Goal: Contribute content

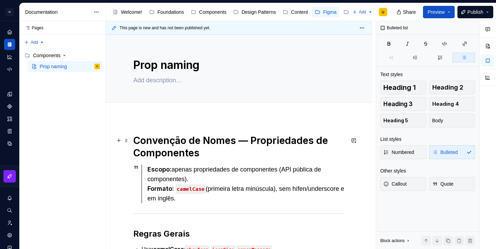
click at [182, 147] on h1 "Convenção de Nomes — Propriedades de Componentes" at bounding box center [238, 146] width 211 height 25
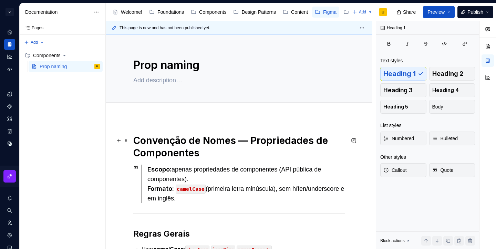
click at [182, 147] on h1 "Convenção de Nomes — Propriedades de Componentes" at bounding box center [238, 146] width 211 height 25
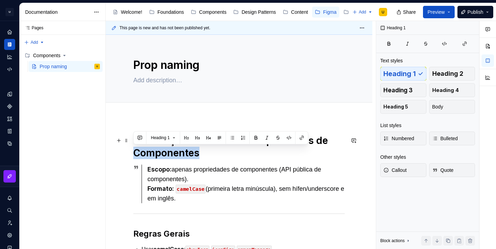
click at [182, 147] on h1 "Convenção de Nomes — Propriedades de Componentes" at bounding box center [238, 146] width 211 height 25
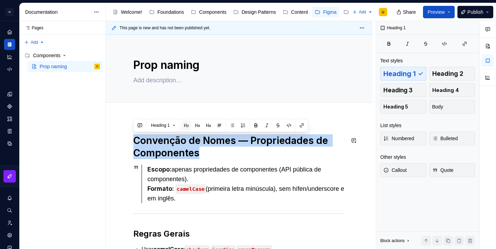
click at [187, 126] on button "button" at bounding box center [187, 126] width 10 height 10
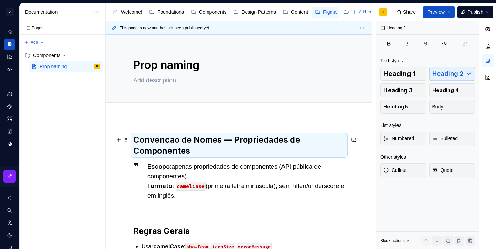
click at [187, 135] on h2 "Convenção de Nomes — Propriedades de Componentes" at bounding box center [238, 145] width 211 height 22
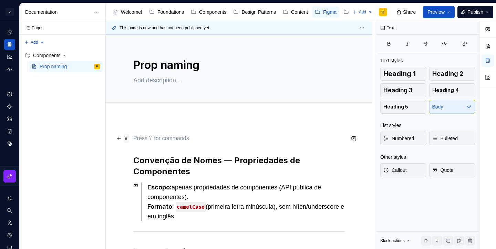
click at [128, 139] on span at bounding box center [127, 139] width 6 height 10
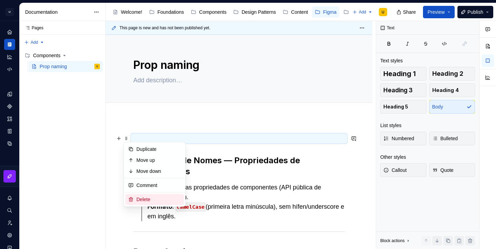
click at [147, 199] on div "Delete" at bounding box center [158, 199] width 45 height 7
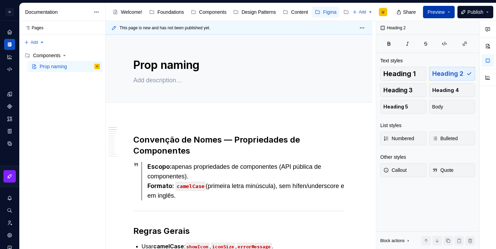
click at [434, 14] on span "Preview" at bounding box center [435, 12] width 17 height 7
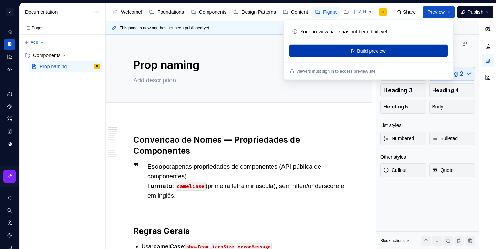
click at [397, 54] on button "Build preview" at bounding box center [368, 51] width 158 height 12
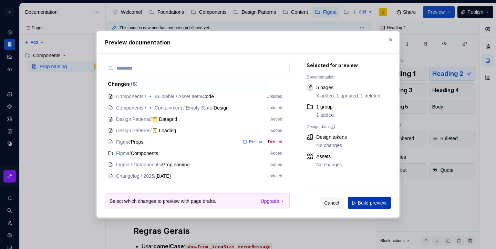
click at [365, 204] on span "Build preview" at bounding box center [372, 203] width 29 height 7
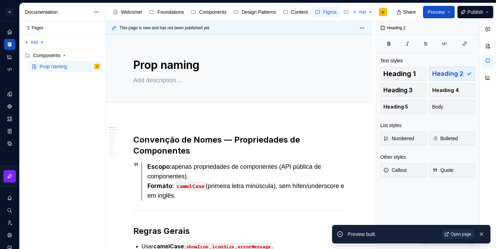
click at [454, 232] on span "Open page" at bounding box center [461, 234] width 20 height 6
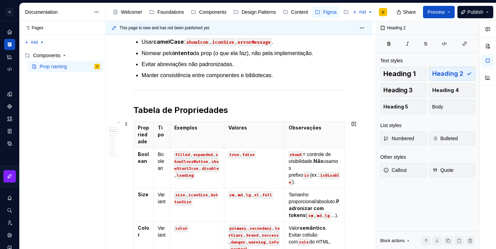
scroll to position [219, 0]
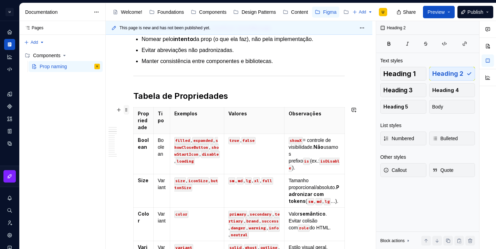
click at [128, 109] on span at bounding box center [127, 110] width 6 height 10
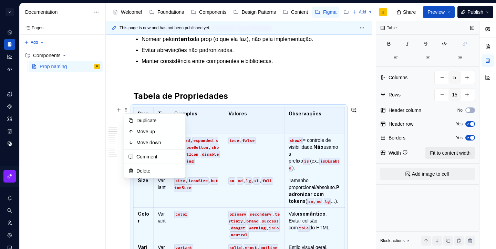
click at [440, 154] on span "Fit to content width" at bounding box center [450, 152] width 41 height 7
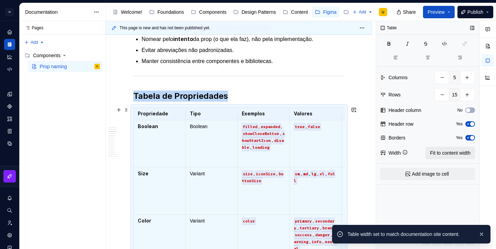
scroll to position [304, 0]
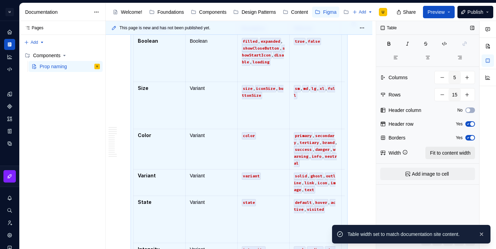
click at [440, 154] on span "Fit to content width" at bounding box center [450, 152] width 41 height 7
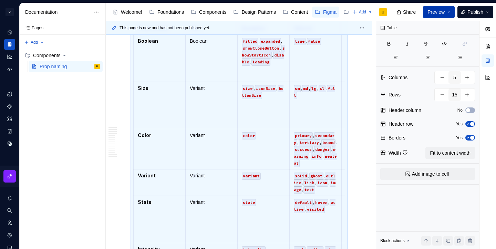
click at [434, 15] on button "Preview" at bounding box center [439, 12] width 32 height 12
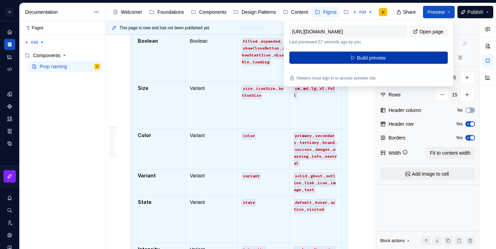
click at [409, 54] on button "Build preview" at bounding box center [368, 58] width 158 height 12
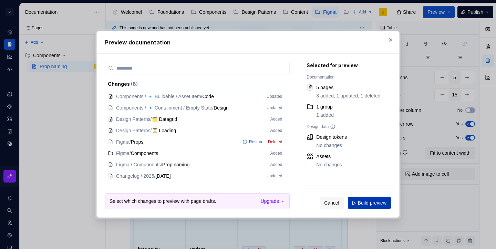
click at [373, 201] on span "Build preview" at bounding box center [372, 203] width 29 height 7
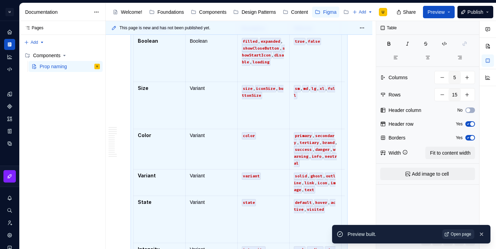
click at [454, 232] on span "Open page" at bounding box center [461, 234] width 20 height 6
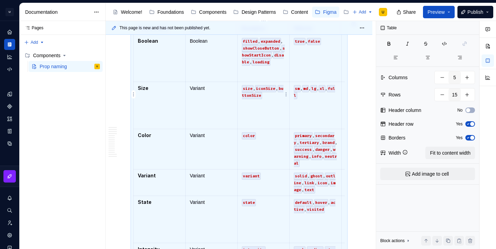
click at [248, 106] on td "size , iconSize , buttonSize" at bounding box center [263, 105] width 52 height 47
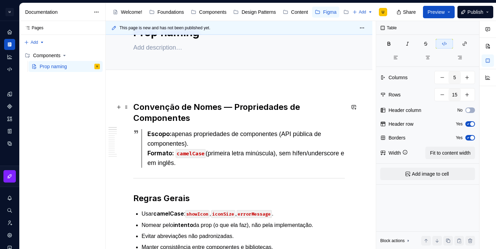
scroll to position [0, 0]
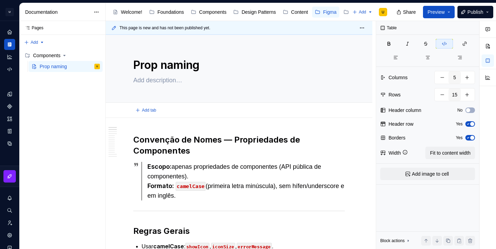
type textarea "*"
click at [232, 165] on div "Escopo: apenas propriedades de componentes (API pública de componentes). Format…" at bounding box center [245, 181] width 197 height 39
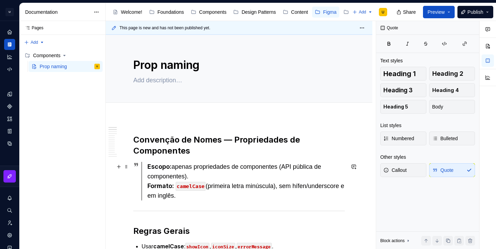
click at [232, 165] on div "Escopo: apenas propriedades de componentes (API pública de componentes). Format…" at bounding box center [245, 181] width 197 height 39
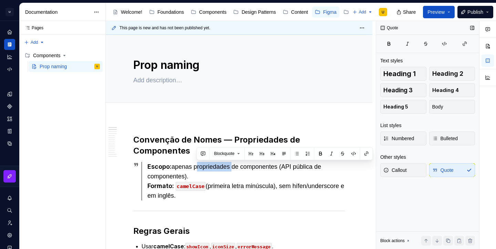
click at [440, 172] on div "Callout Quote" at bounding box center [427, 170] width 95 height 14
click at [286, 154] on button "button" at bounding box center [284, 154] width 10 height 10
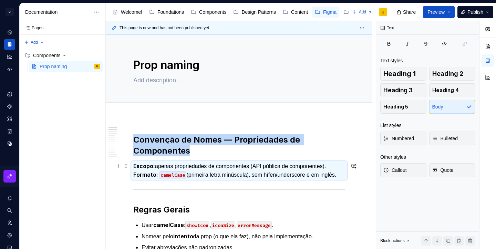
click at [261, 164] on p "Escopo: apenas propriedades de componentes (API pública de componentes). Format…" at bounding box center [238, 170] width 211 height 17
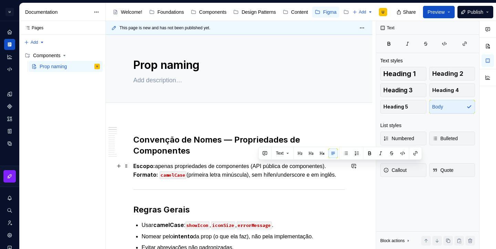
drag, startPoint x: 258, startPoint y: 164, endPoint x: 339, endPoint y: 165, distance: 80.6
click at [339, 165] on p "Escopo: apenas propriedades de componentes (API pública de componentes). Format…" at bounding box center [238, 170] width 211 height 17
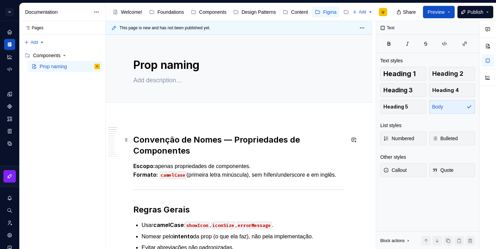
click at [168, 149] on h2 "Convenção de Nomes — Propriedades de Componentes" at bounding box center [238, 145] width 211 height 22
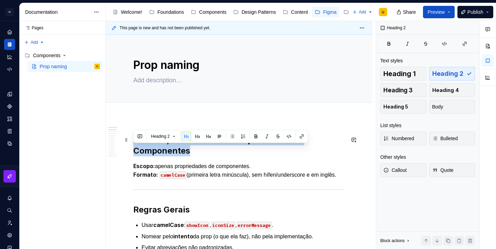
click at [168, 149] on h2 "Convenção de Nomes — Propriedades de Componentes" at bounding box center [238, 145] width 211 height 22
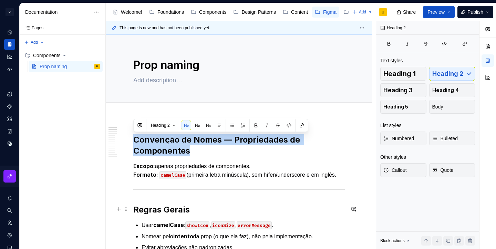
click at [167, 207] on h2 "Regras Gerais" at bounding box center [238, 209] width 211 height 11
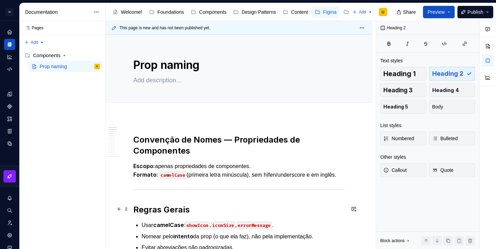
click at [167, 207] on h2 "Regras Gerais" at bounding box center [238, 209] width 211 height 11
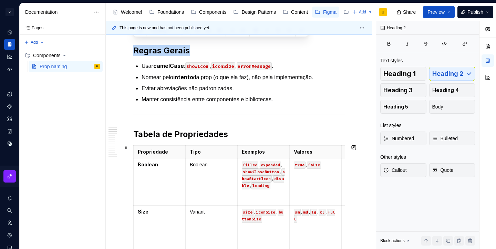
scroll to position [167, 0]
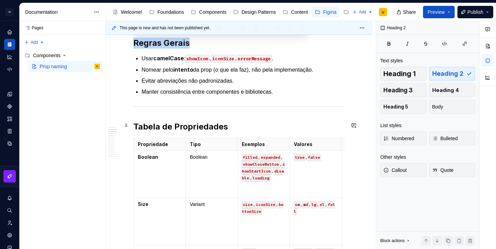
click at [176, 130] on h2 "Tabela de Propriedades" at bounding box center [238, 126] width 211 height 11
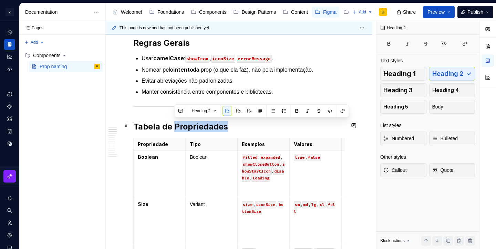
click at [176, 130] on h2 "Tabela de Propriedades" at bounding box center [238, 126] width 211 height 11
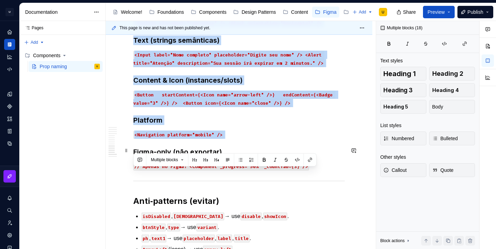
scroll to position [995, 0]
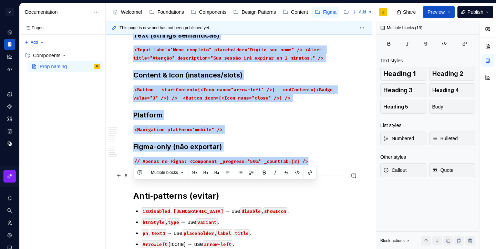
drag, startPoint x: 134, startPoint y: 107, endPoint x: 313, endPoint y: 173, distance: 190.7
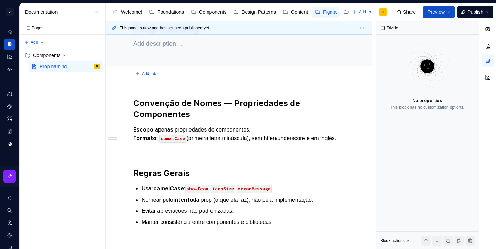
scroll to position [0, 0]
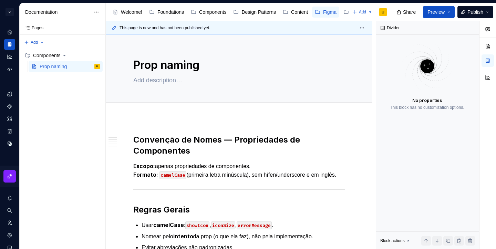
type textarea "*"
click at [177, 84] on textarea at bounding box center [237, 80] width 211 height 11
paste textarea "Definir um padrão de nomenclatura consistente para propriedades do Design Syste…"
type textarea "Definir um padrão de nomenclatura consistente para propriedades do Design Syste…"
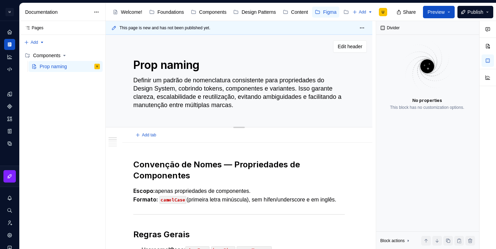
type textarea "*"
drag, startPoint x: 177, startPoint y: 90, endPoint x: 304, endPoint y: 90, distance: 127.1
click at [304, 90] on textarea "Definir um padrão de nomenclatura consistente para propriedades do Design Syste…" at bounding box center [237, 93] width 211 height 36
type textarea "Definir um padrão de nomenclatura consistente para propriedades do Design Syste…"
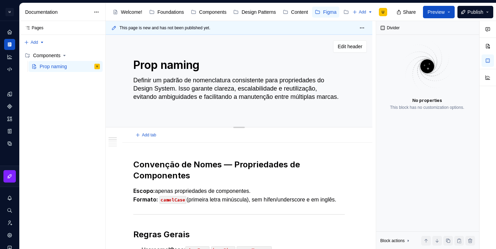
type textarea "*"
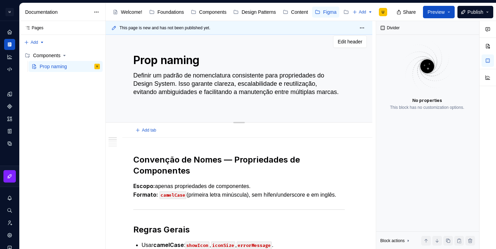
scroll to position [5, 0]
drag, startPoint x: 283, startPoint y: 92, endPoint x: 283, endPoint y: 97, distance: 4.5
click at [283, 97] on textarea "Definir um padrão de nomenclatura consistente para propriedades do Design Syste…" at bounding box center [237, 88] width 211 height 36
type textarea "Definir um padrão de nomenclatura consistente para propriedades do Design Syste…"
type textarea "*"
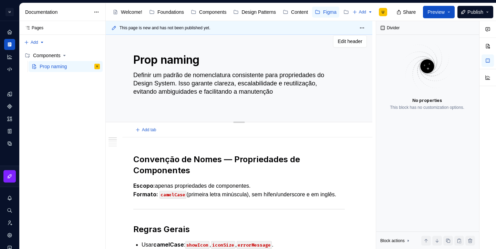
scroll to position [9, 0]
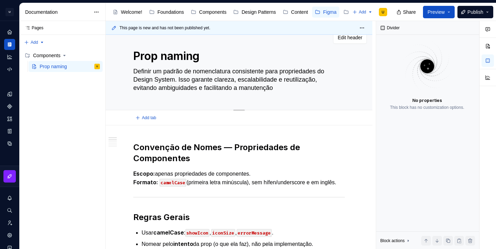
type textarea "Definir um padrão de nomenclatura consistente para propriedades do Design Syste…"
type textarea "*"
type textarea "Definir um padrão de nomenclatura consistente para propriedades do Design Syste…"
click at [438, 12] on span "Preview" at bounding box center [435, 12] width 17 height 7
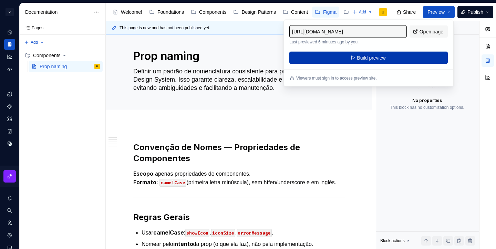
click at [397, 55] on button "Build preview" at bounding box center [368, 58] width 158 height 12
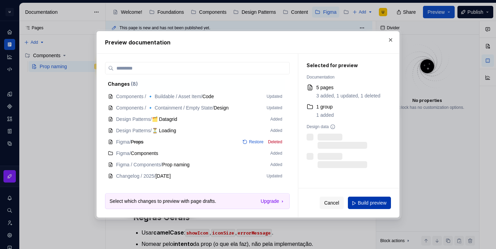
click at [368, 203] on span "Build preview" at bounding box center [372, 203] width 29 height 7
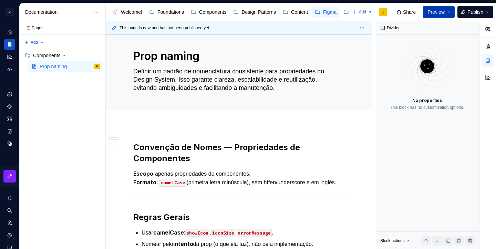
click at [441, 13] on span "Preview" at bounding box center [435, 12] width 17 height 7
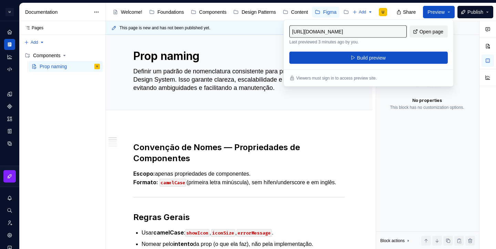
click at [420, 30] on span "Open page" at bounding box center [432, 31] width 24 height 7
click at [213, 16] on div "Components" at bounding box center [208, 12] width 35 height 8
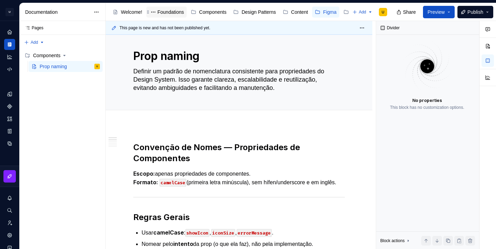
click at [172, 12] on div "Foundations" at bounding box center [170, 12] width 27 height 7
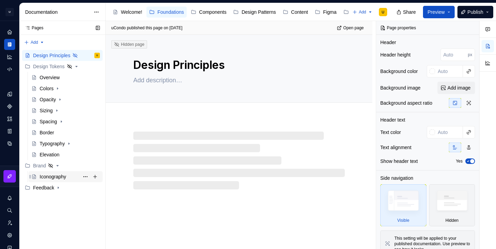
click at [59, 175] on div "Iconography" at bounding box center [53, 176] width 27 height 7
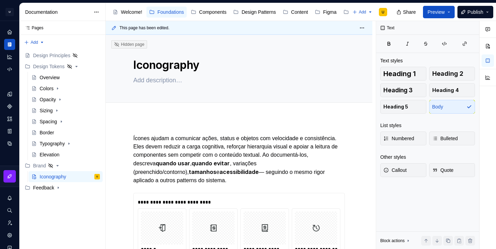
type textarea "*"
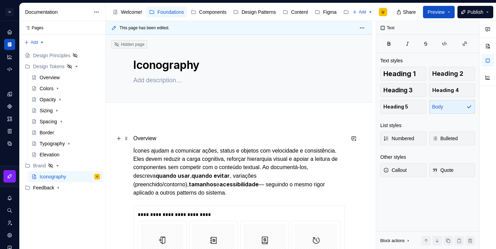
click at [137, 136] on p "Overview" at bounding box center [238, 138] width 211 height 8
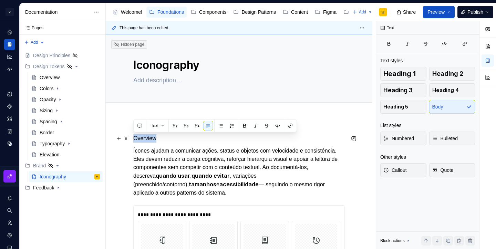
click at [137, 136] on p "Overview" at bounding box center [238, 138] width 211 height 8
click at [177, 127] on button "button" at bounding box center [175, 126] width 10 height 10
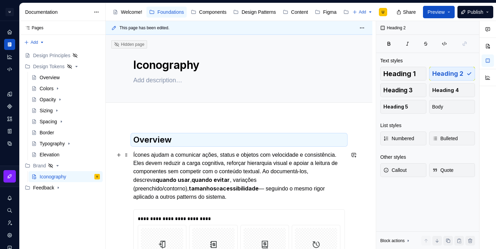
click at [209, 173] on p "Ícones ajudam a comunicar ações, status e objetos com velocidade e consistência…" at bounding box center [238, 176] width 211 height 50
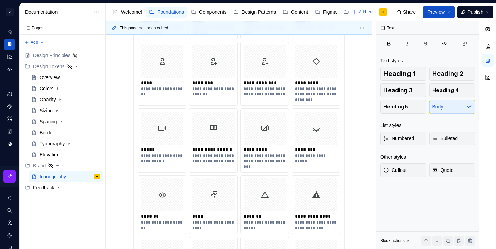
scroll to position [5013, 0]
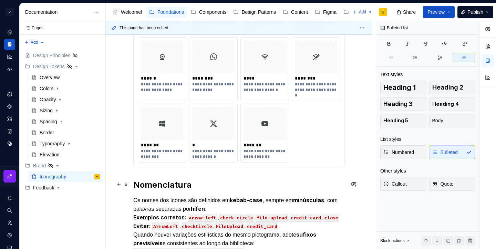
click at [163, 184] on h2 "Nomenclatura" at bounding box center [238, 184] width 211 height 11
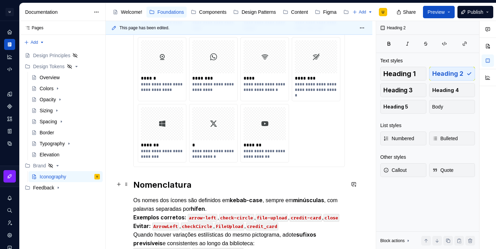
click at [163, 184] on h2 "Nomenclatura" at bounding box center [238, 184] width 211 height 11
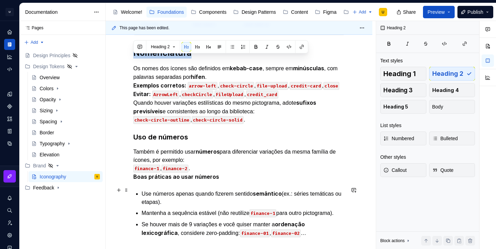
scroll to position [5132, 0]
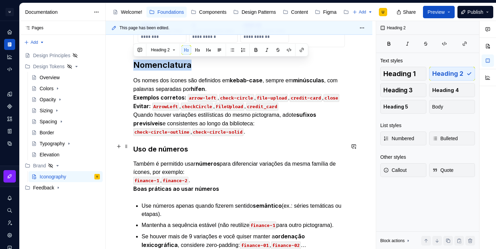
click at [168, 144] on h3 "Uso de números" at bounding box center [238, 149] width 211 height 10
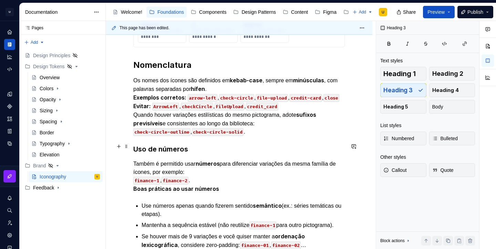
click at [168, 144] on h3 "Uso de números" at bounding box center [238, 149] width 211 height 10
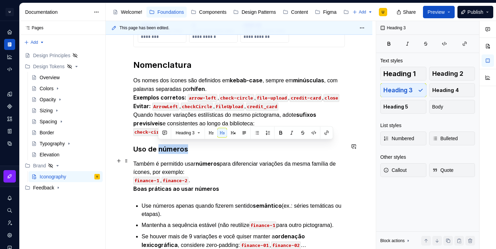
click at [192, 172] on p "Também é permitido usar números para diferenciar variações da mesma família de …" at bounding box center [238, 176] width 211 height 34
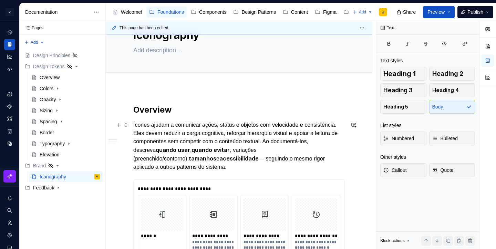
scroll to position [0, 0]
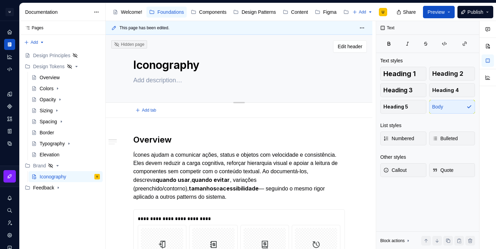
click at [165, 77] on textarea at bounding box center [237, 80] width 211 height 11
paste textarea "Símbolos que comunicam com clareza, consistência e acessibilidade.”"
type textarea "*"
type textarea "Símbolos que comunicam com clareza, consistência e acessibilidade.”"
type textarea "*"
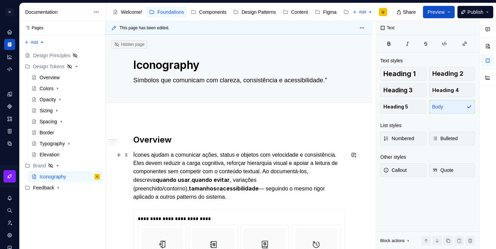
type textarea "Símbolos que comunicam com clareza, consistência e acessibilidade.”"
click at [221, 161] on p "Ícones ajudam a comunicar ações, status e objetos com velocidade e consistência…" at bounding box center [238, 176] width 211 height 50
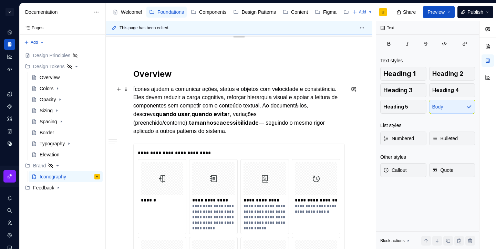
scroll to position [112, 0]
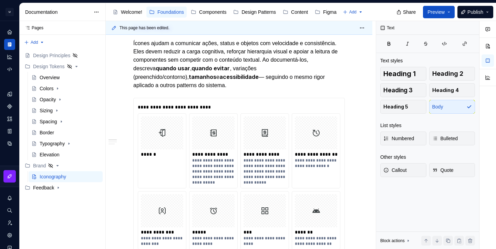
type textarea "*"
